Goal: Task Accomplishment & Management: Manage account settings

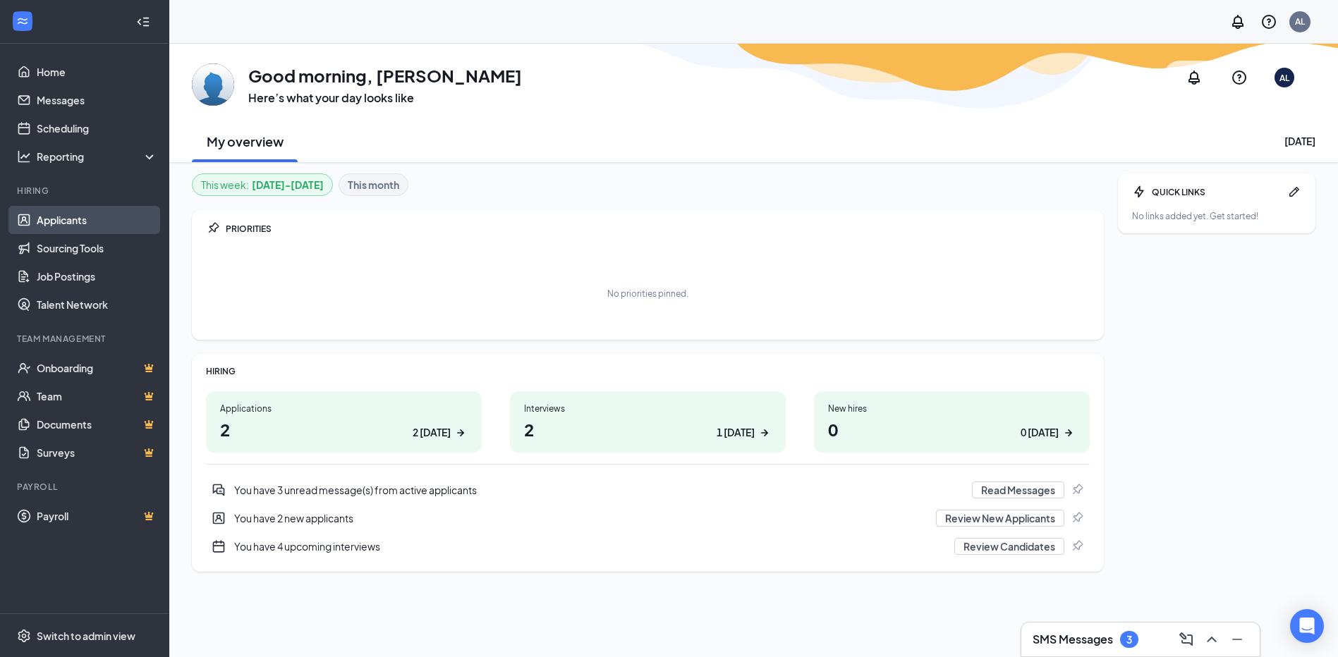
click at [68, 222] on link "Applicants" at bounding box center [97, 220] width 121 height 28
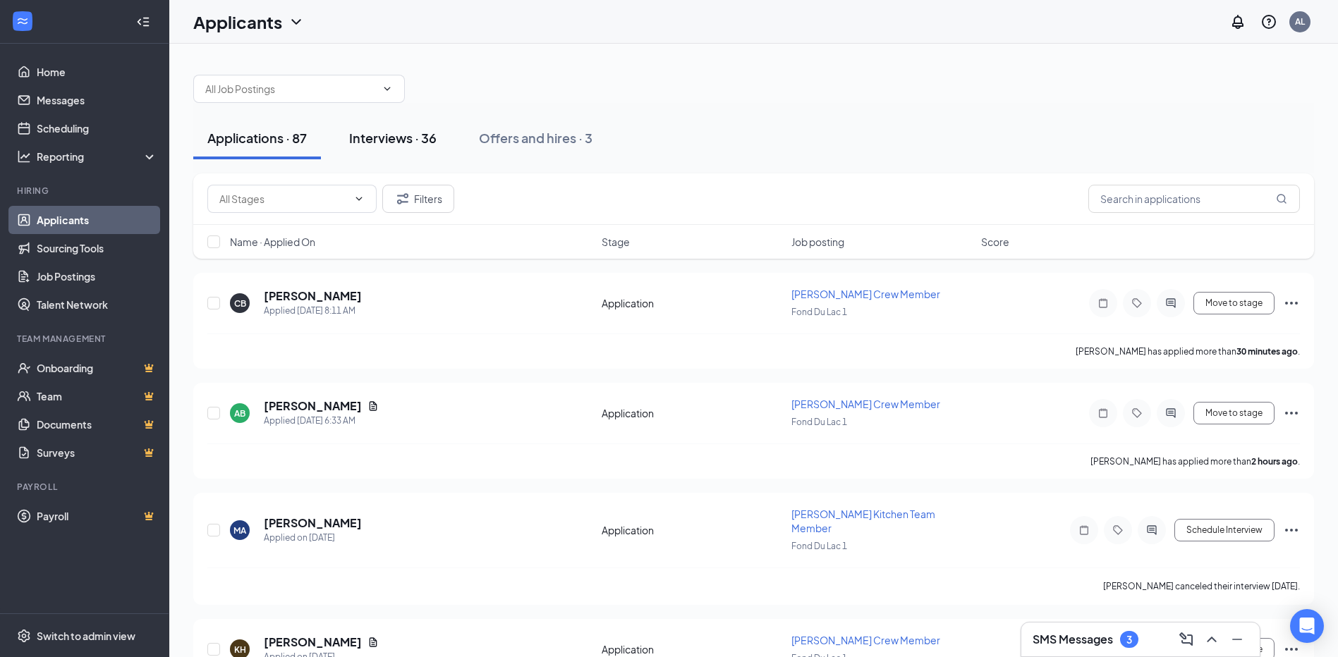
click at [410, 141] on div "Interviews · 36" at bounding box center [392, 138] width 87 height 18
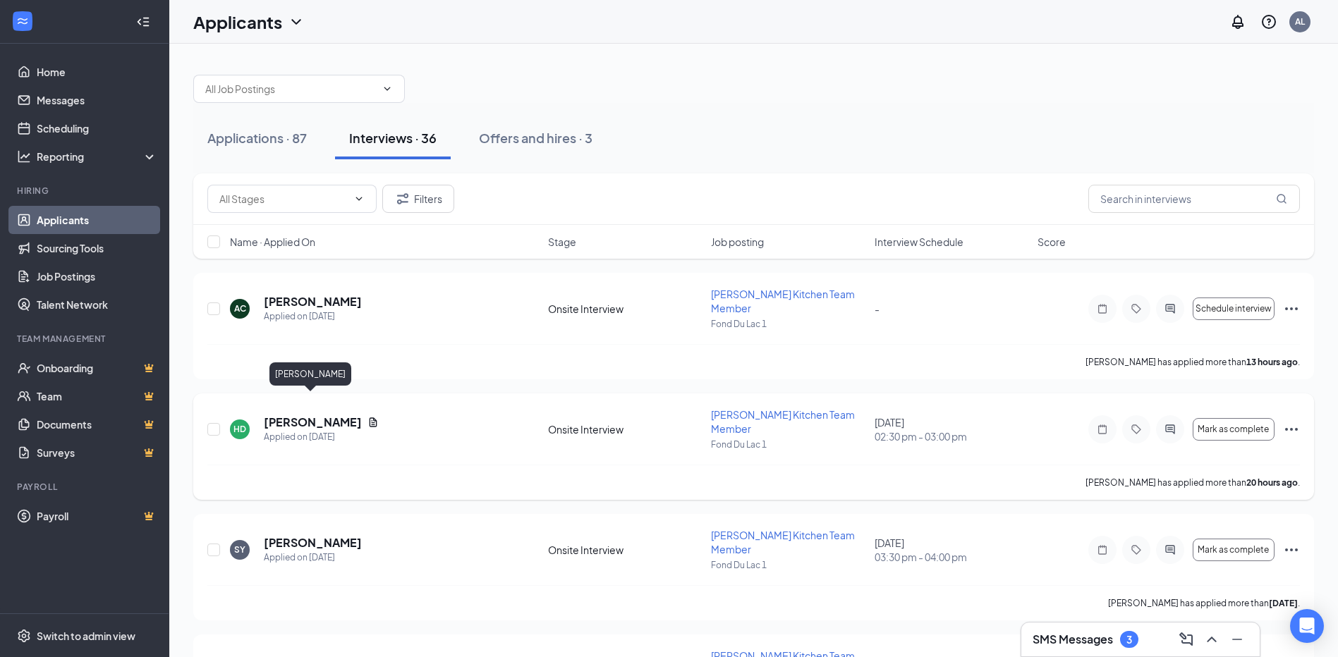
click at [328, 415] on h5 "[PERSON_NAME]" at bounding box center [313, 423] width 98 height 16
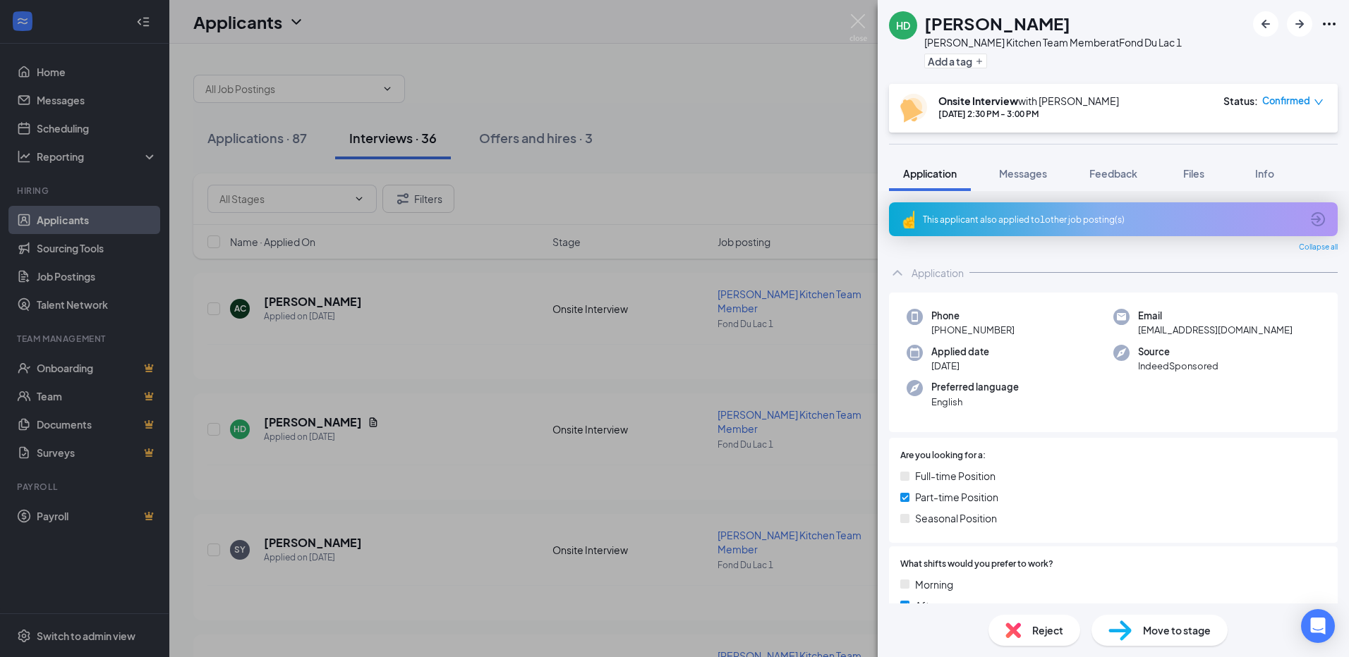
drag, startPoint x: 756, startPoint y: 112, endPoint x: 768, endPoint y: 372, distance: 259.9
click at [756, 113] on div "HD [PERSON_NAME] Kitchen Team Member at Fond Du Lac 1 Add a tag Onsite Intervie…" at bounding box center [674, 328] width 1349 height 657
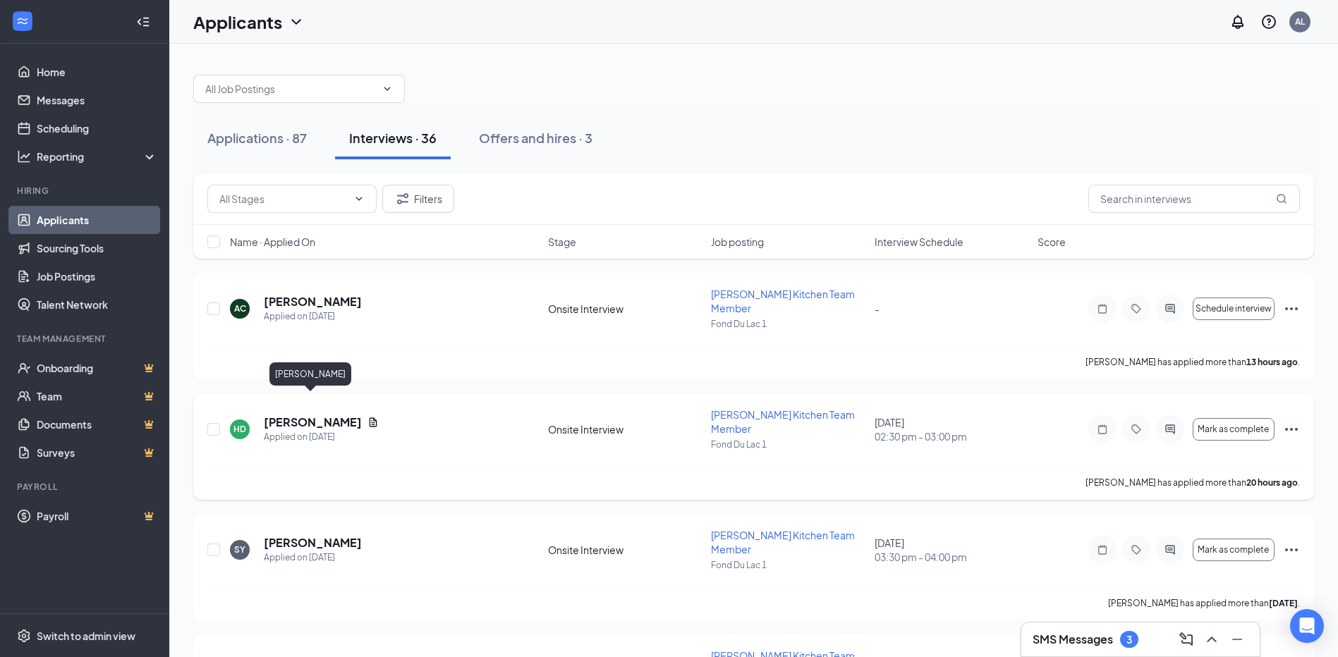
click at [328, 415] on h5 "[PERSON_NAME]" at bounding box center [313, 423] width 98 height 16
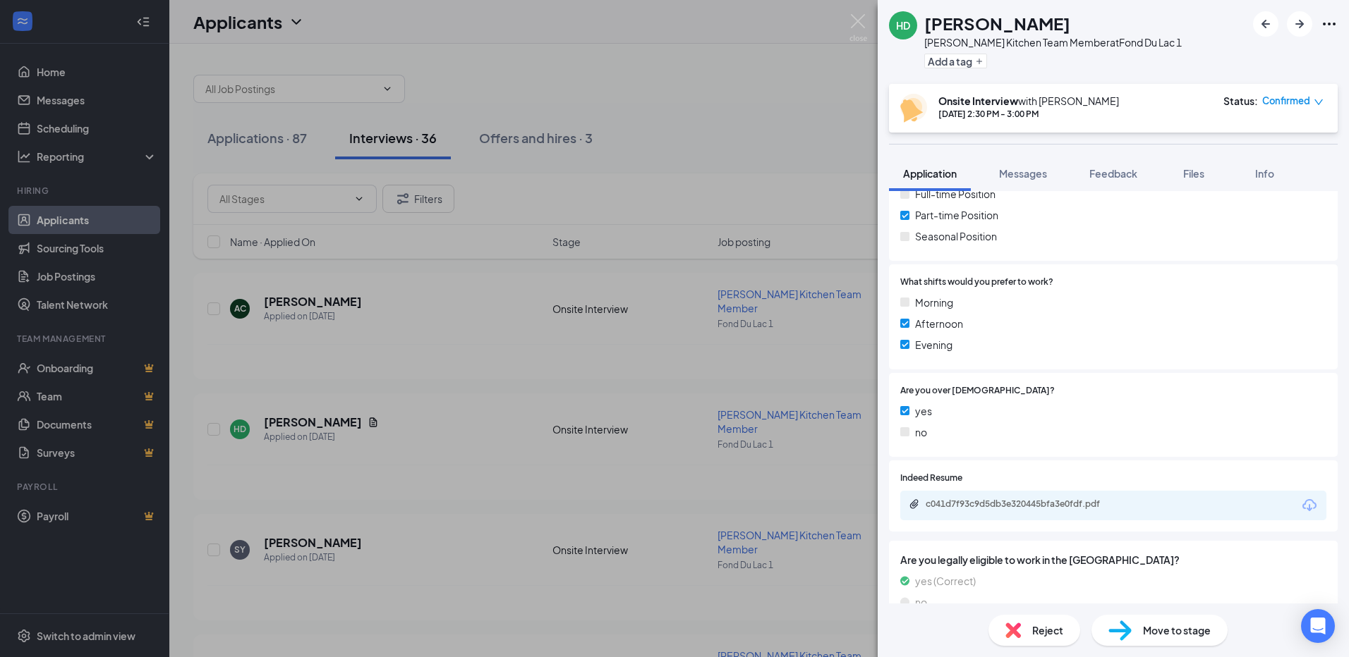
scroll to position [309, 0]
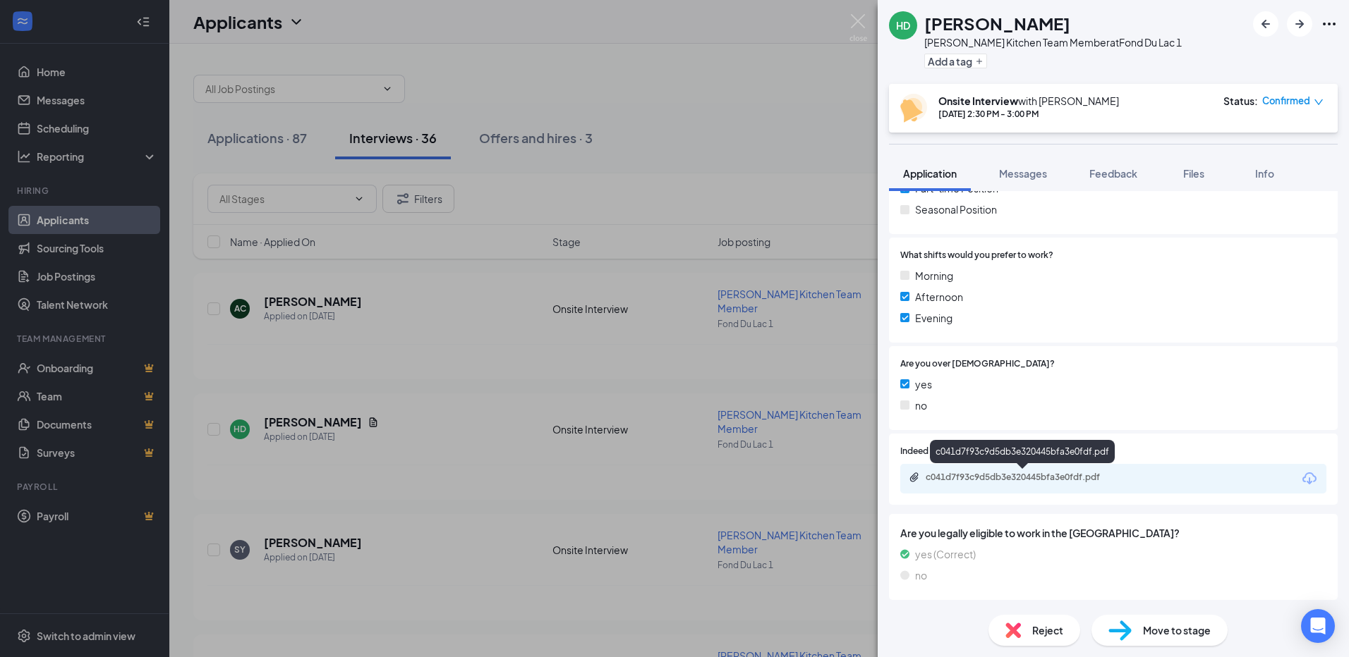
click at [1028, 476] on div "c041d7f93c9d5db3e320445bfa3e0fdf.pdf" at bounding box center [1025, 477] width 198 height 11
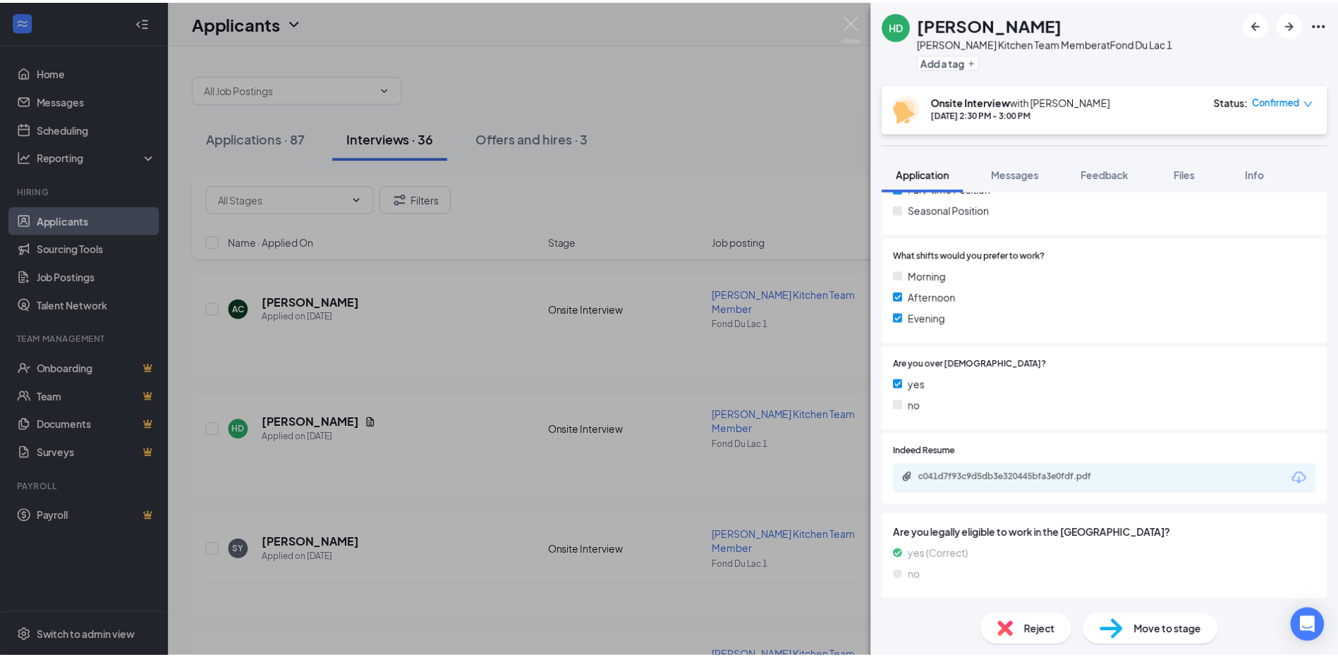
scroll to position [303, 0]
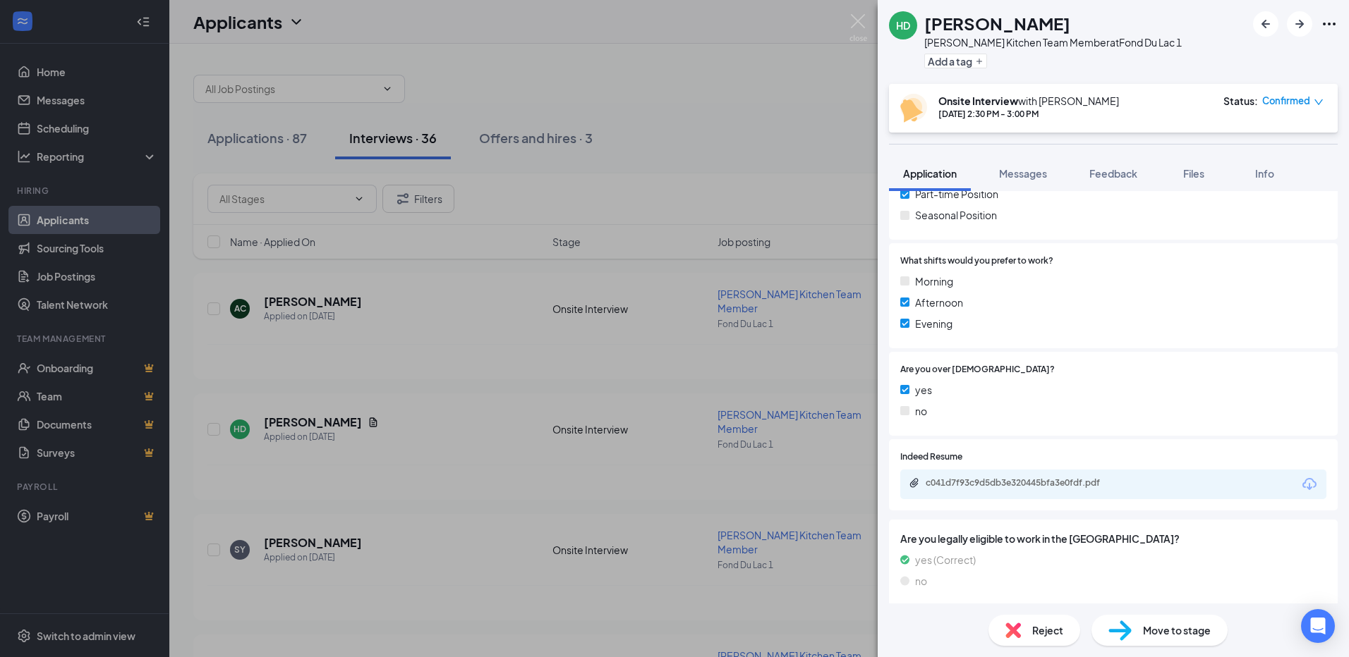
click at [1337, 25] on icon "Ellipses" at bounding box center [1329, 24] width 17 height 17
click at [1191, 60] on link "View full application" at bounding box center [1253, 56] width 152 height 14
click at [678, 66] on div "HD Haylee Duncan Culver's Kitchen Team Member at Fond Du Lac 1 Add a tag Onsite…" at bounding box center [674, 328] width 1349 height 657
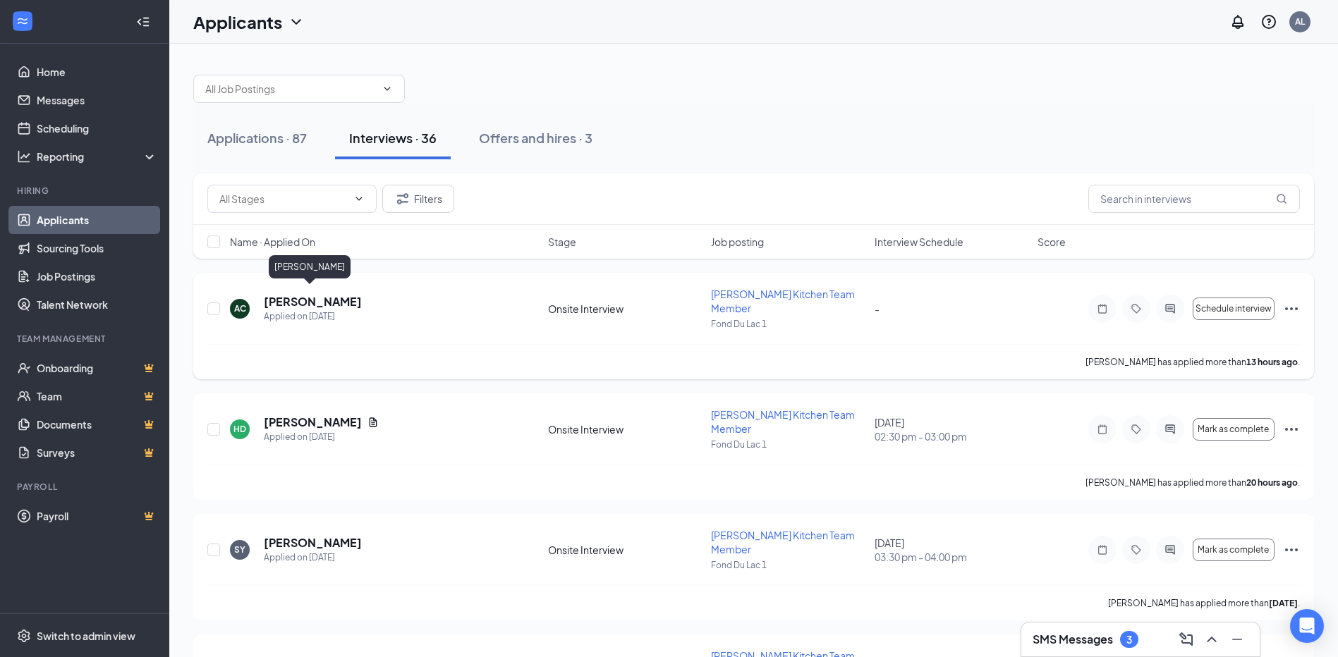
click at [288, 296] on h5 "Alaina Conery" at bounding box center [313, 302] width 98 height 16
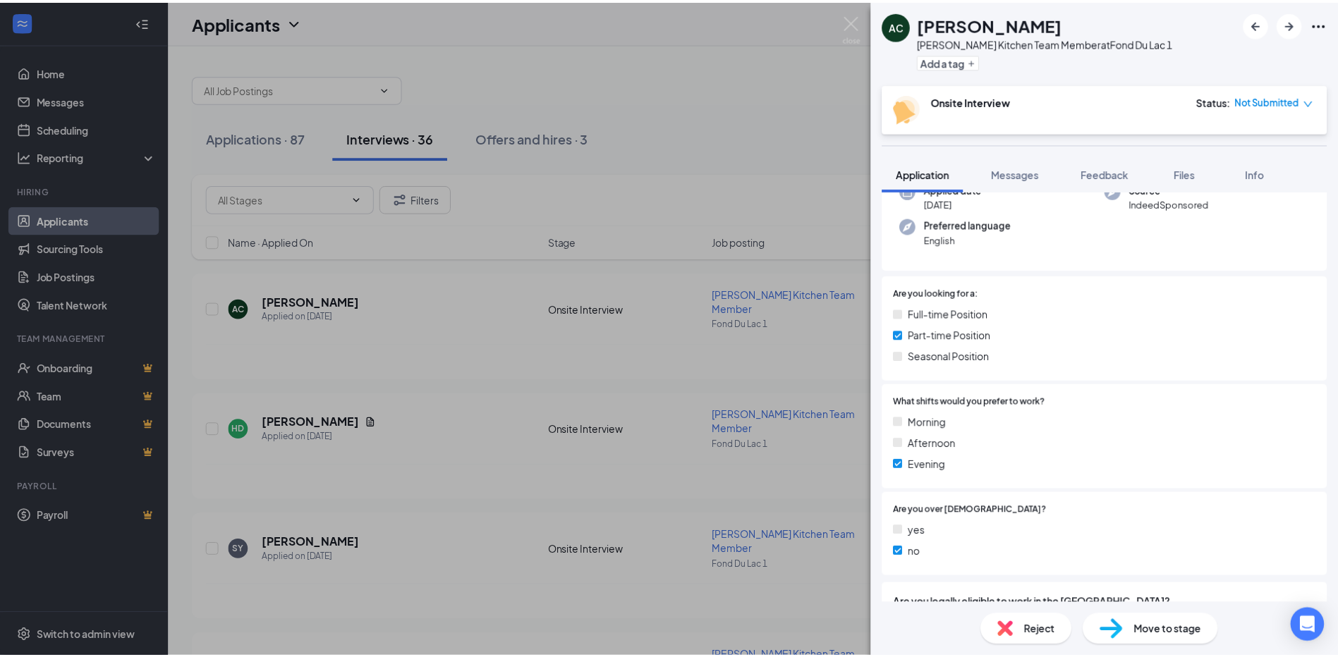
scroll to position [193, 0]
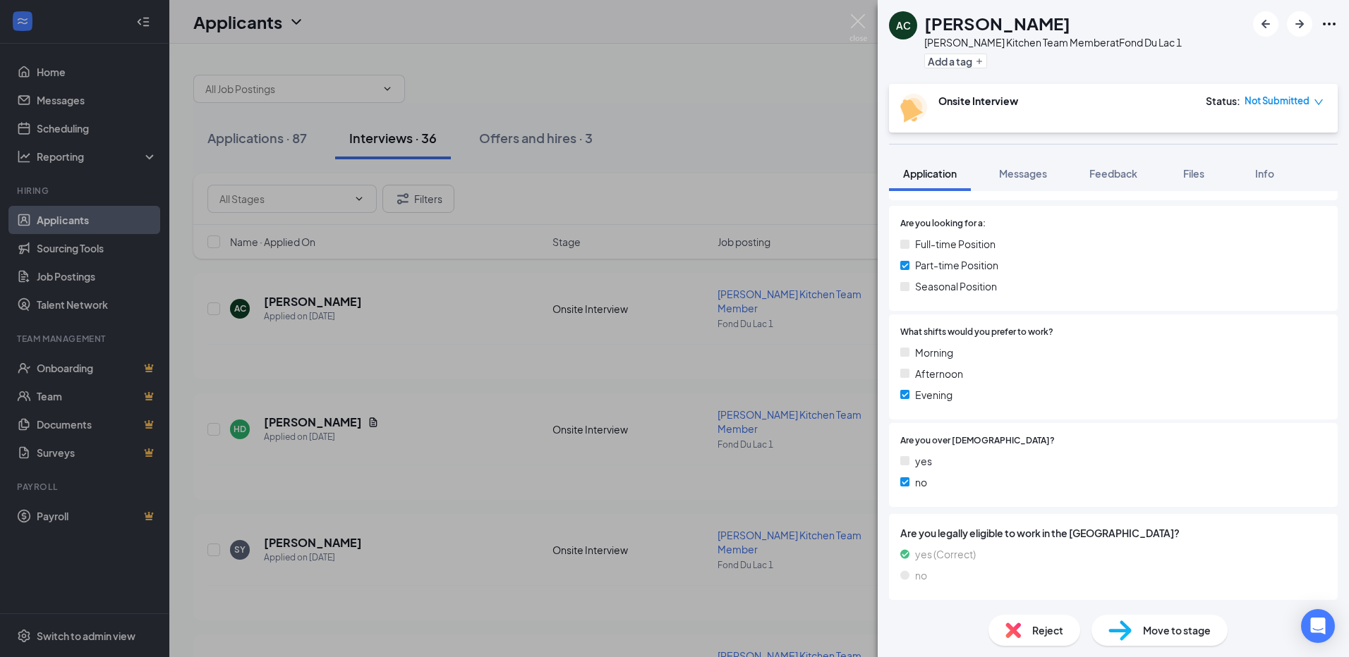
click at [641, 87] on div "AC Alaina Conery Culver's Kitchen Team Member at Fond Du Lac 1 Add a tag Onsite…" at bounding box center [674, 328] width 1349 height 657
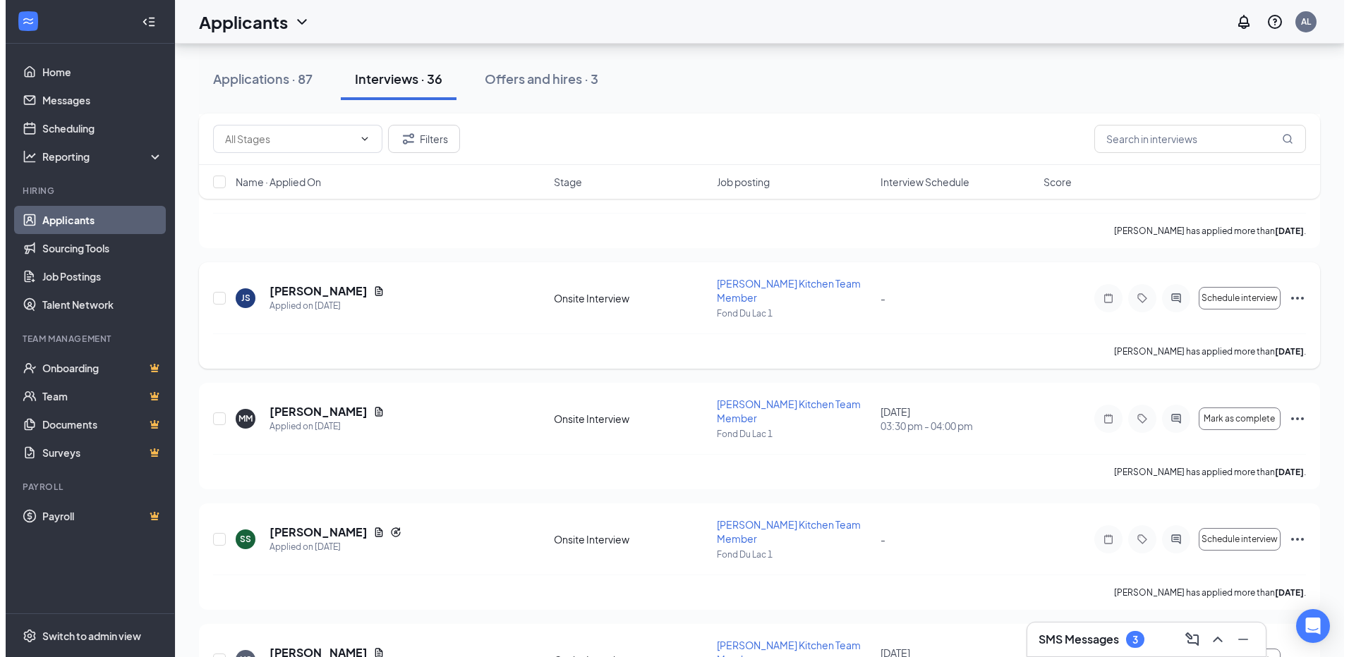
scroll to position [494, 0]
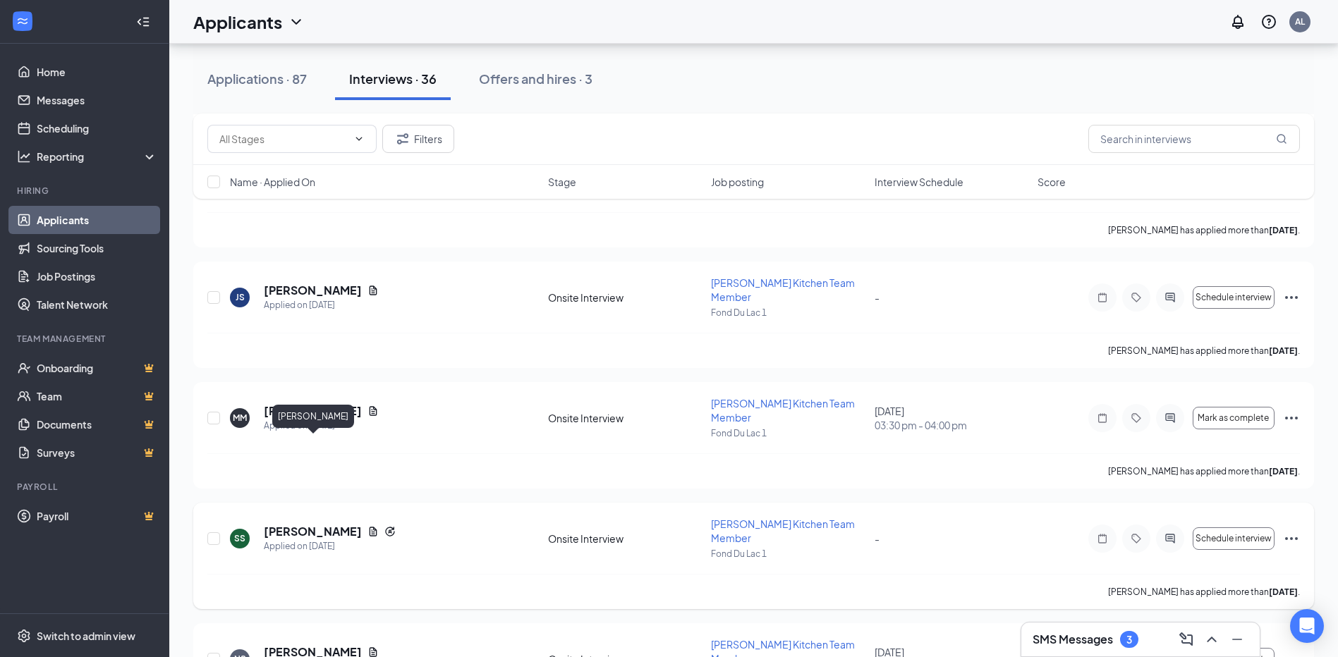
click at [301, 524] on h5 "Stephanie Schliepp" at bounding box center [313, 532] width 98 height 16
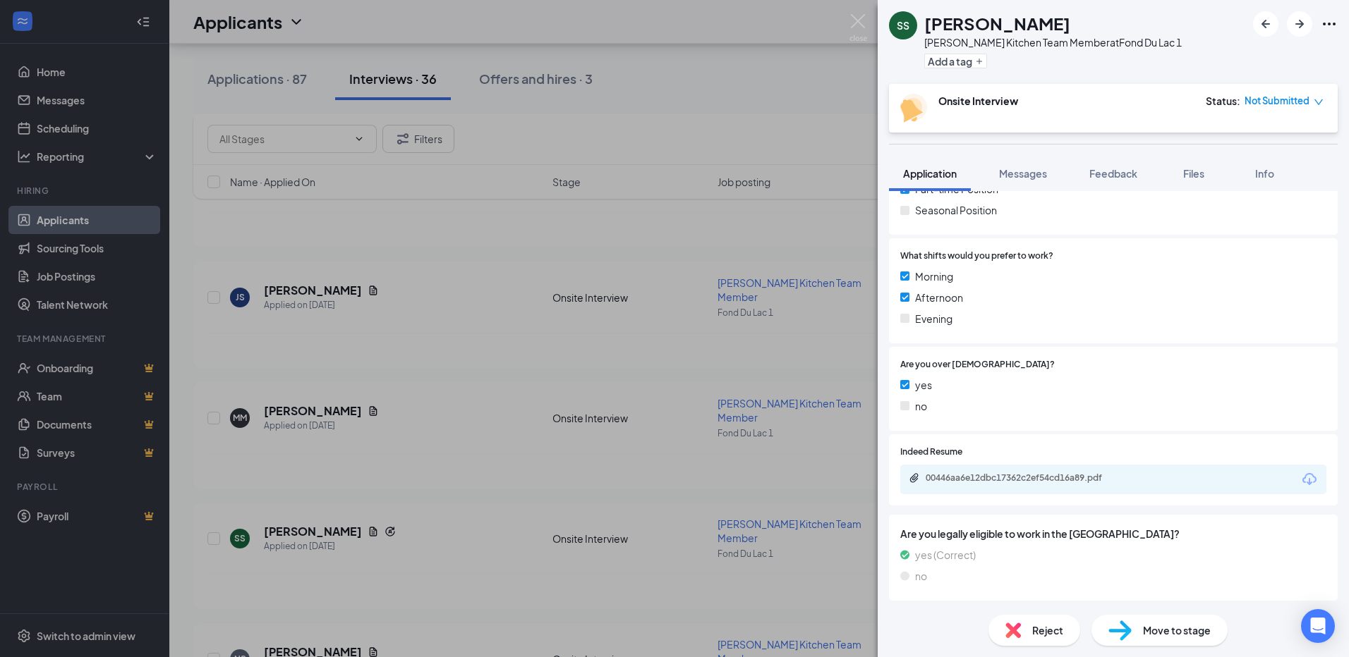
scroll to position [309, 0]
click at [1036, 476] on div "00446aa6e12dbc17362c2ef54cd16a89.pdf" at bounding box center [1025, 477] width 198 height 11
click at [655, 78] on div "SS Stephanie Schliepp Culver's Kitchen Team Member at Fond Du Lac 1 Add a tag O…" at bounding box center [674, 328] width 1349 height 657
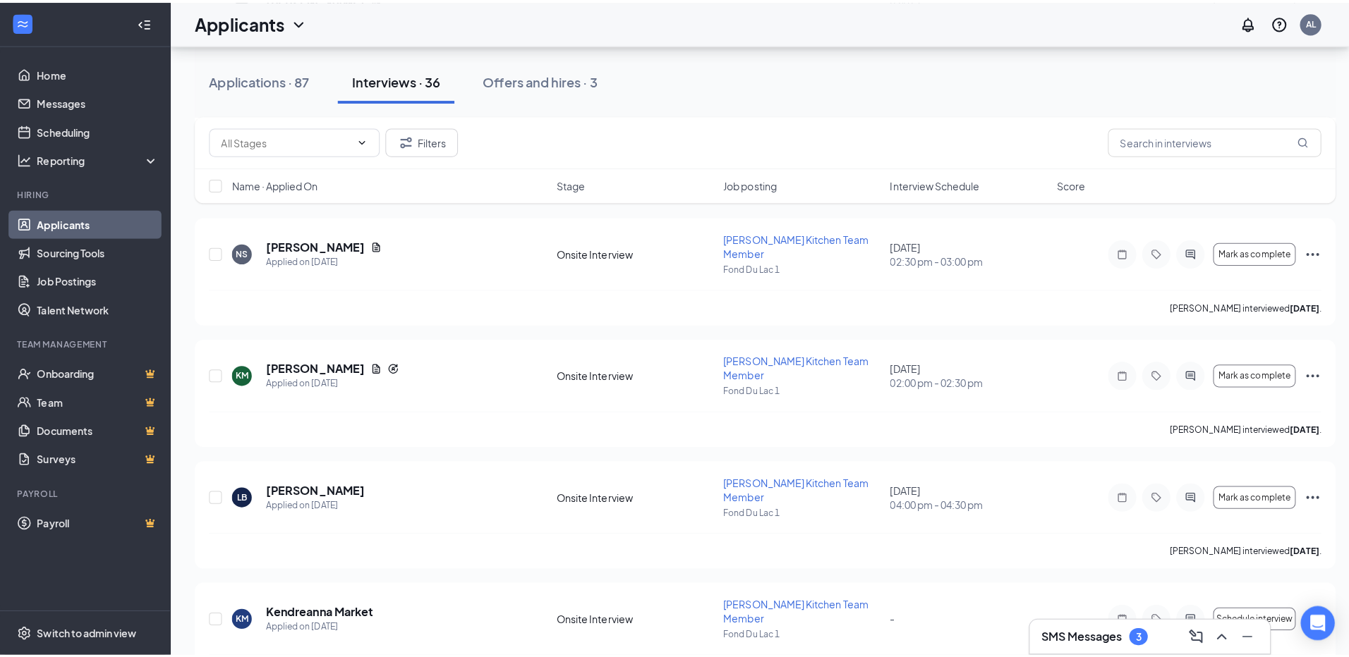
scroll to position [917, 0]
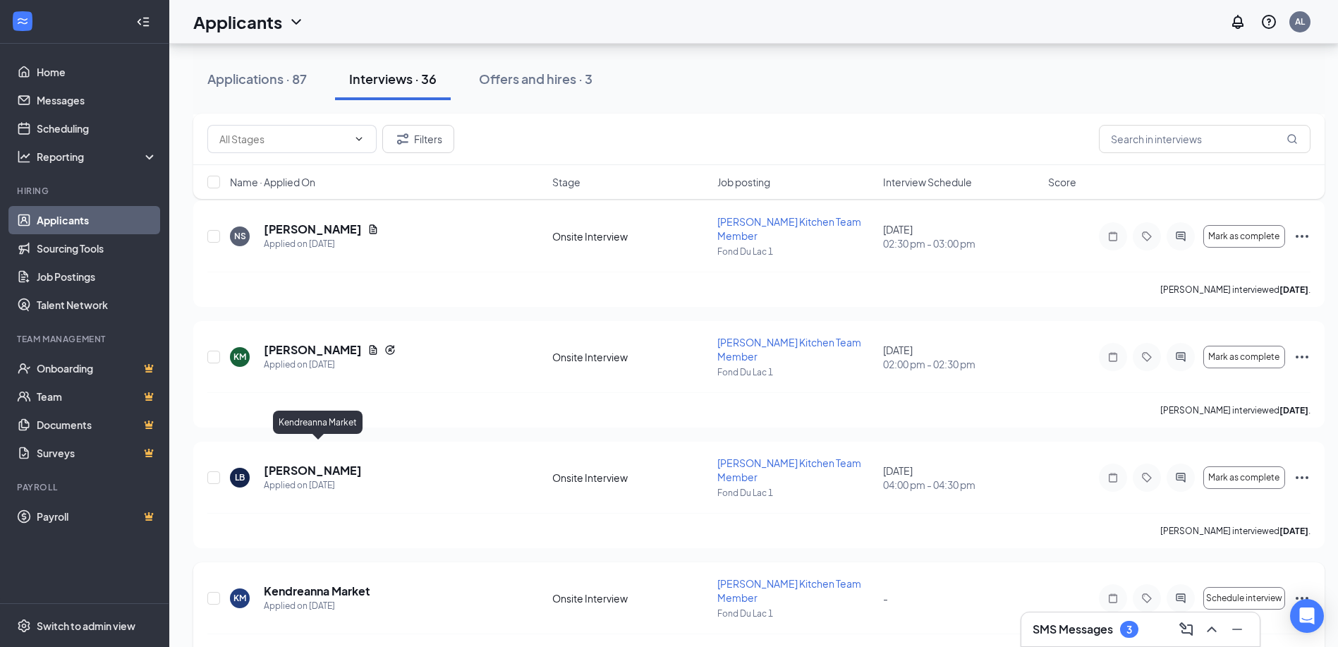
click at [320, 583] on h5 "Kendreanna Market" at bounding box center [317, 591] width 107 height 16
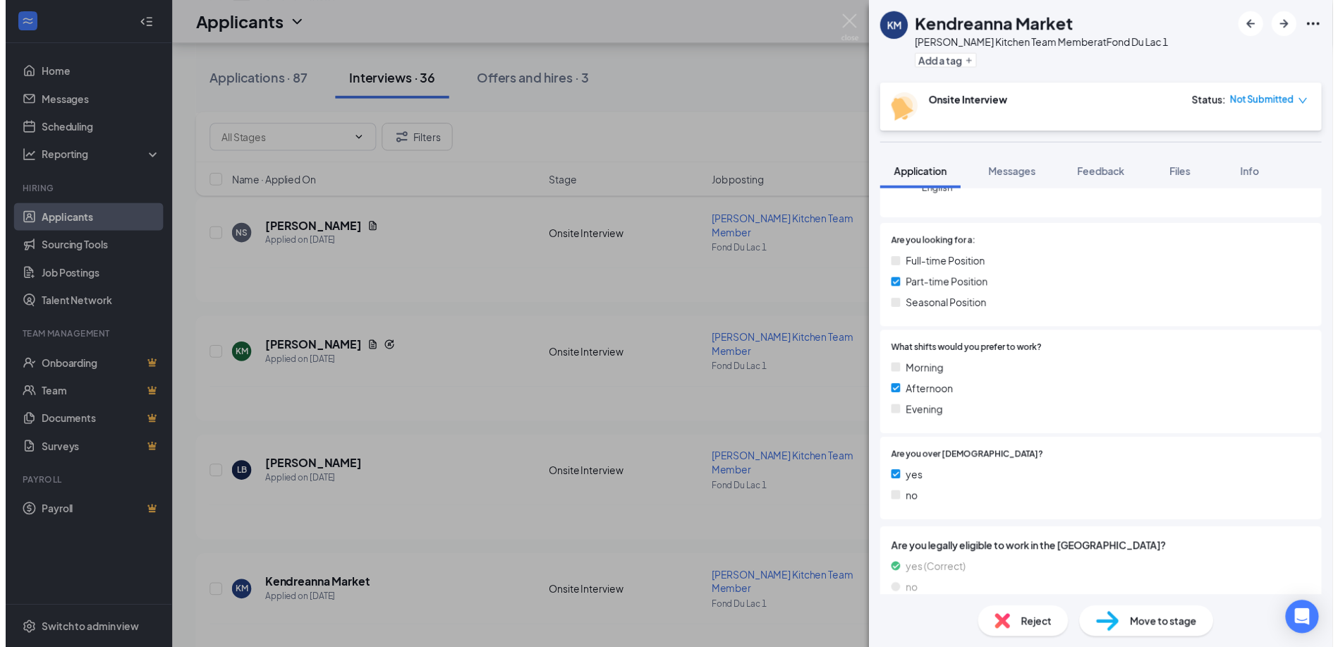
scroll to position [232, 0]
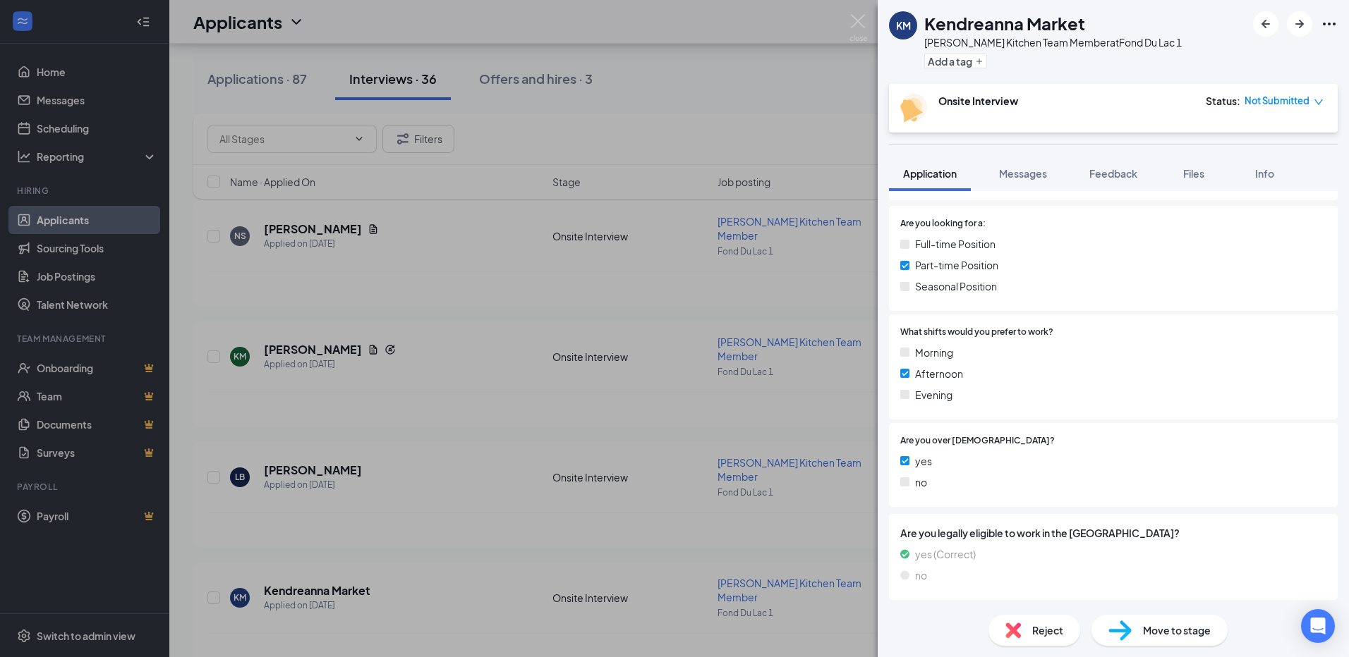
click at [701, 73] on div "KM Kendreanna Market Culver's Kitchen Team Member at Fond Du Lac 1 Add a tag On…" at bounding box center [674, 328] width 1349 height 657
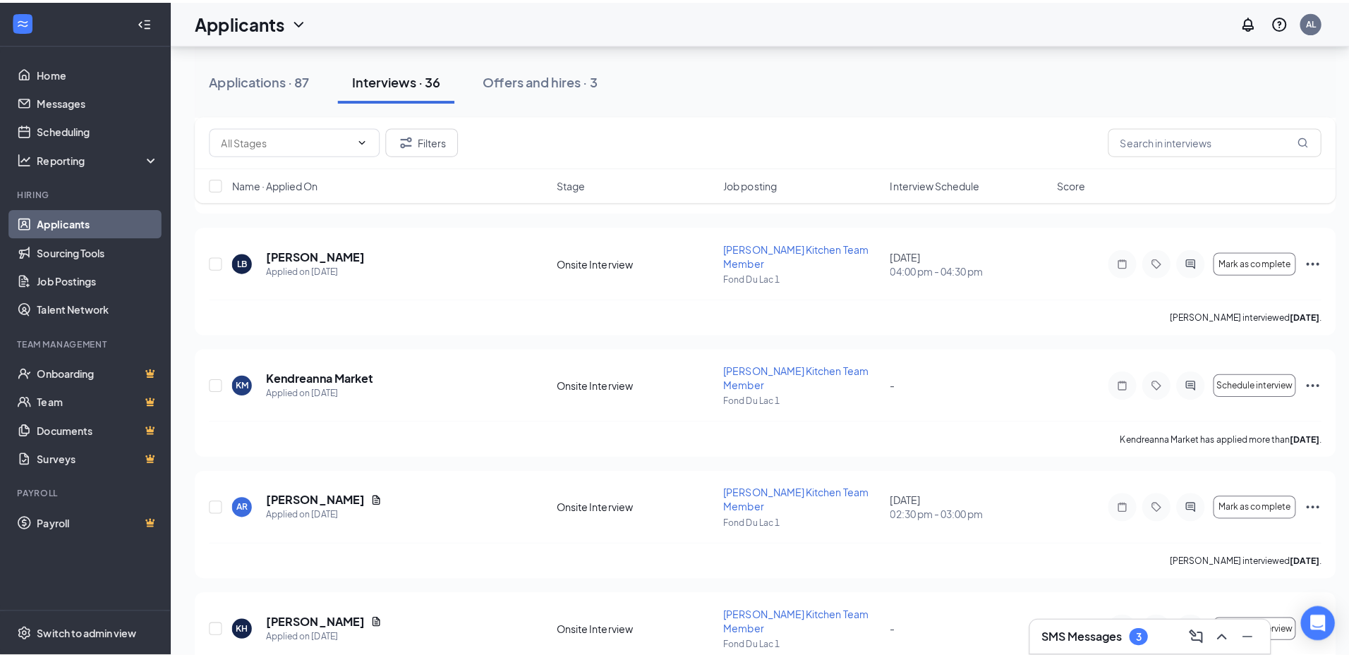
scroll to position [1199, 0]
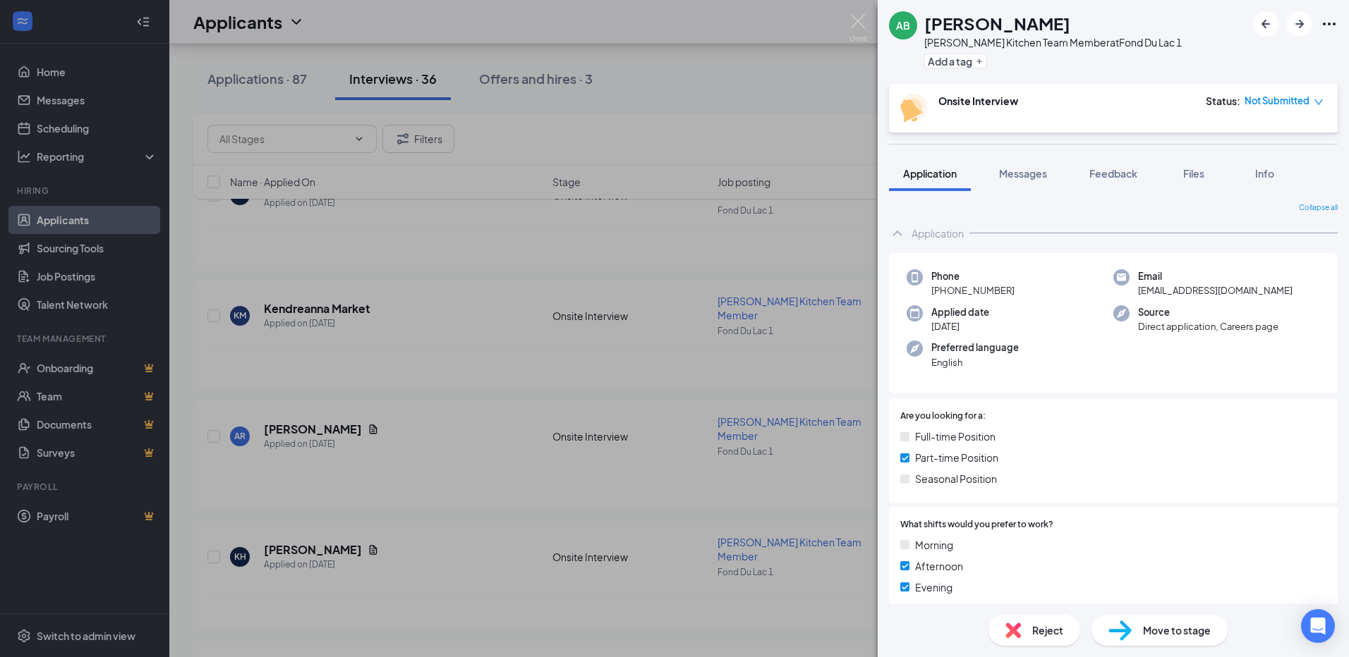
click at [742, 116] on div "AB Anna Braaksma Culver's Kitchen Team Member at Fond Du Lac 1 Add a tag Onsite…" at bounding box center [674, 328] width 1349 height 657
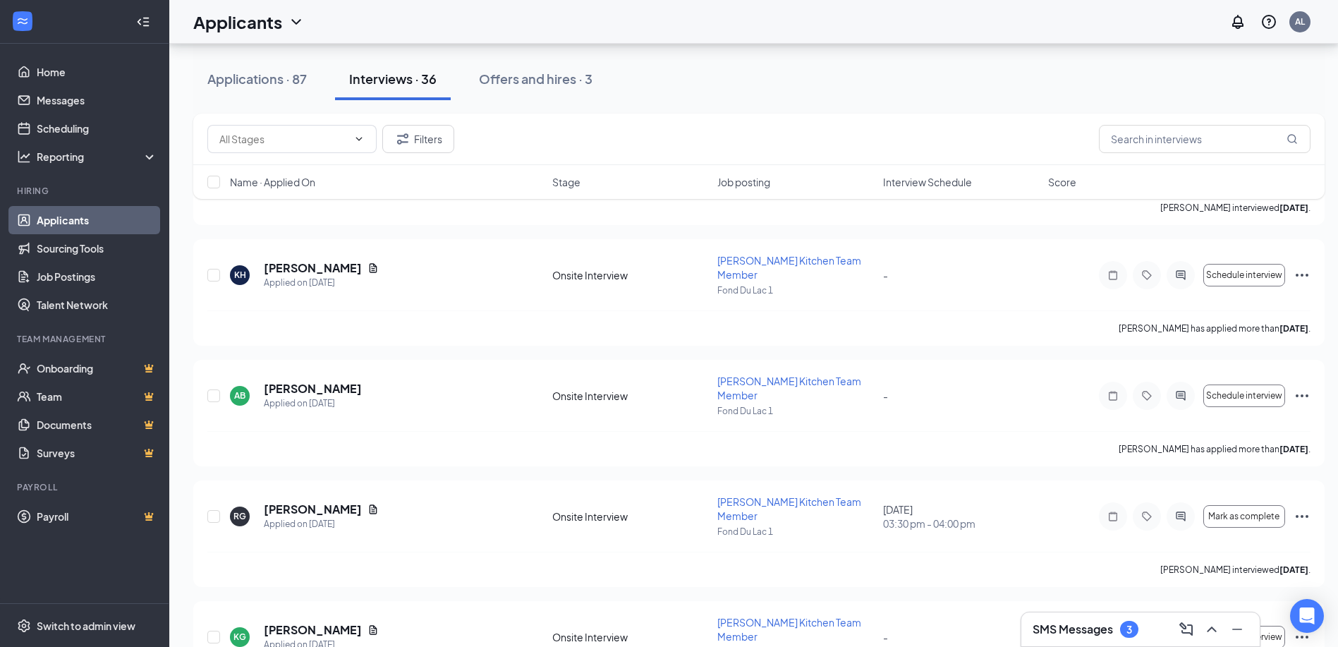
scroll to position [988, 0]
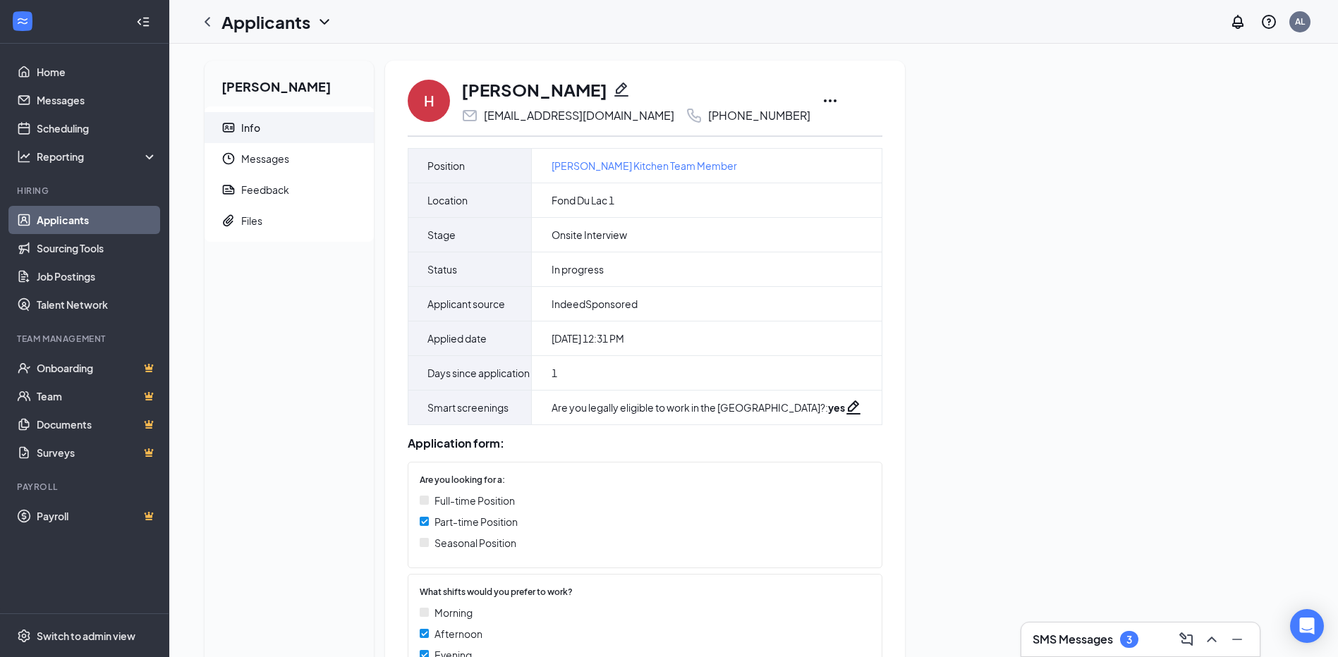
click at [822, 102] on icon "Ellipses" at bounding box center [830, 100] width 17 height 17
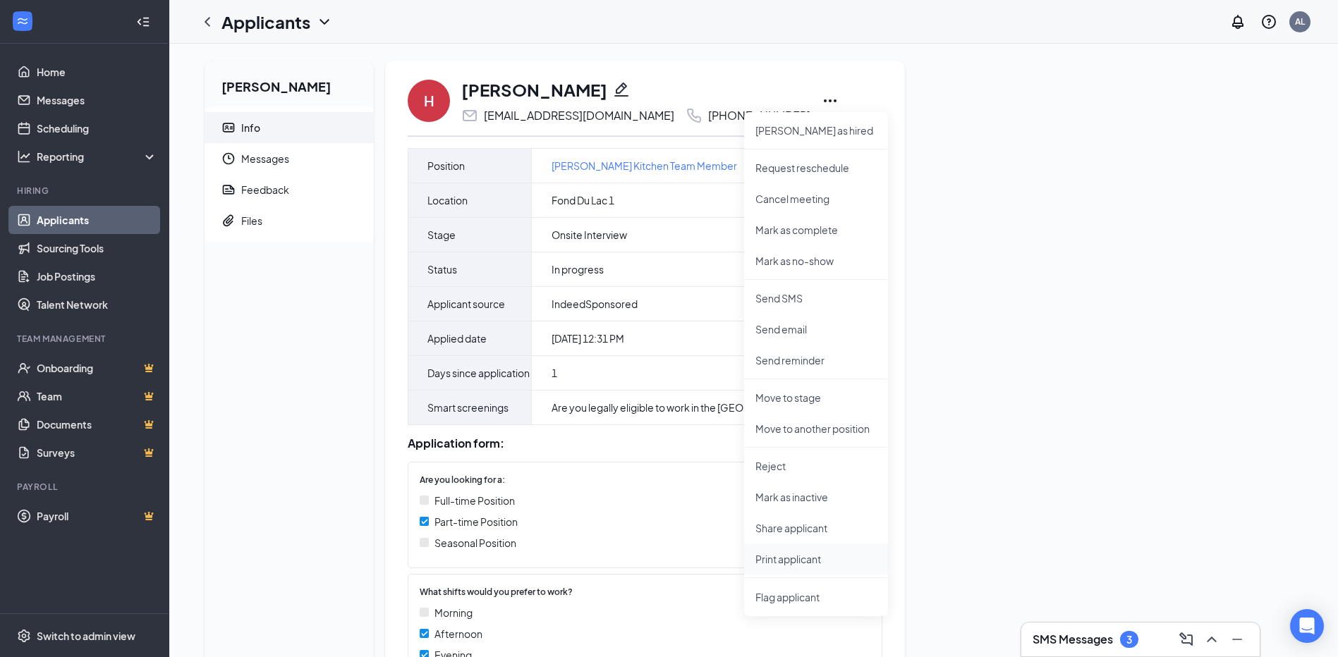
click at [793, 554] on p "Print applicant" at bounding box center [816, 559] width 121 height 14
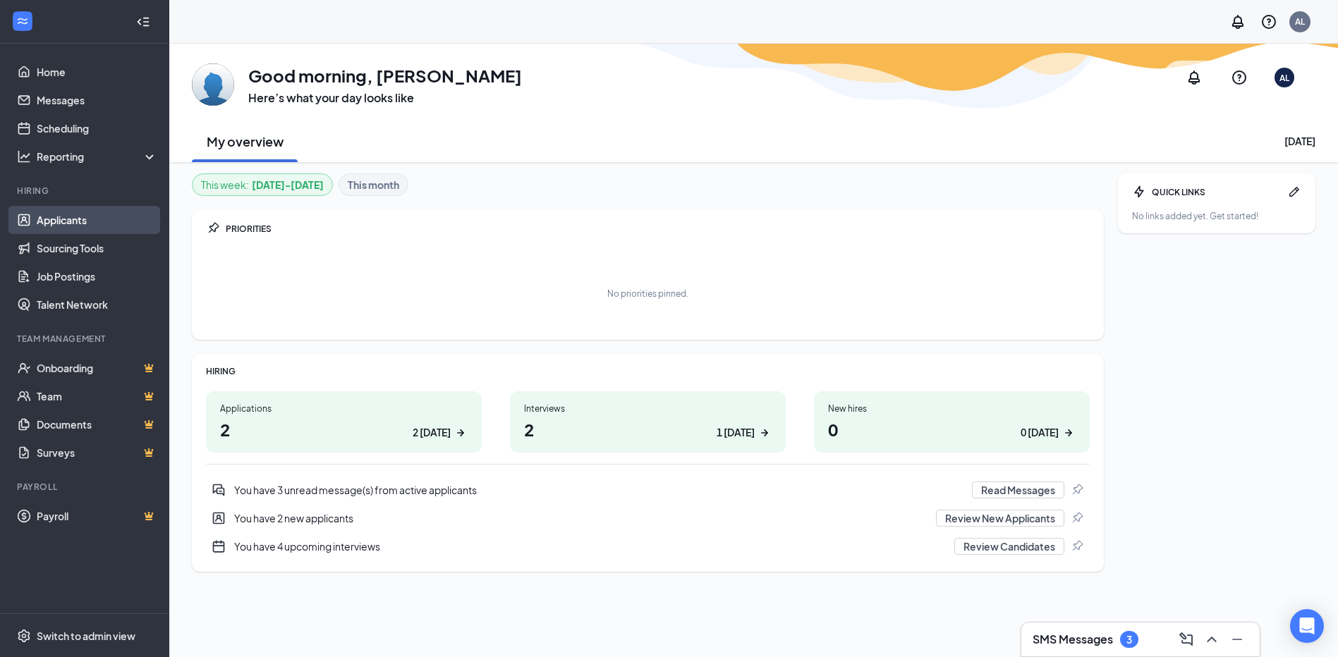
click at [78, 220] on link "Applicants" at bounding box center [97, 220] width 121 height 28
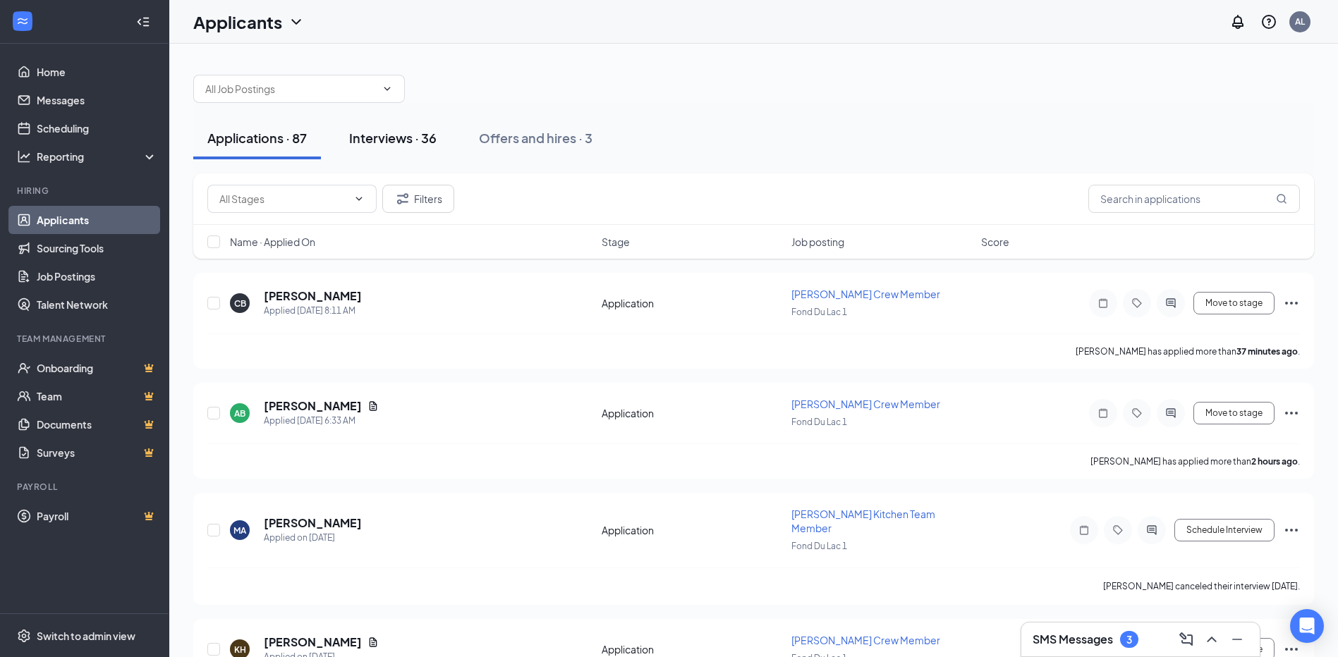
click at [406, 140] on div "Interviews · 36" at bounding box center [392, 138] width 87 height 18
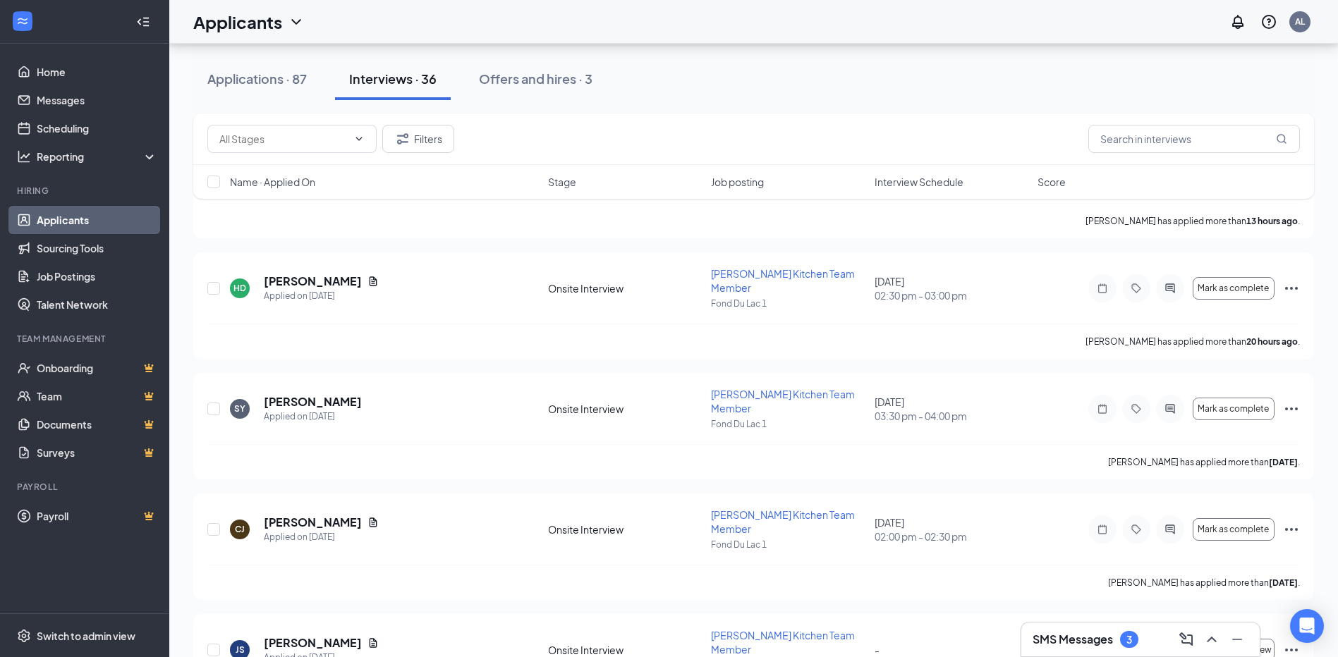
scroll to position [71, 0]
